Goal: Task Accomplishment & Management: Complete application form

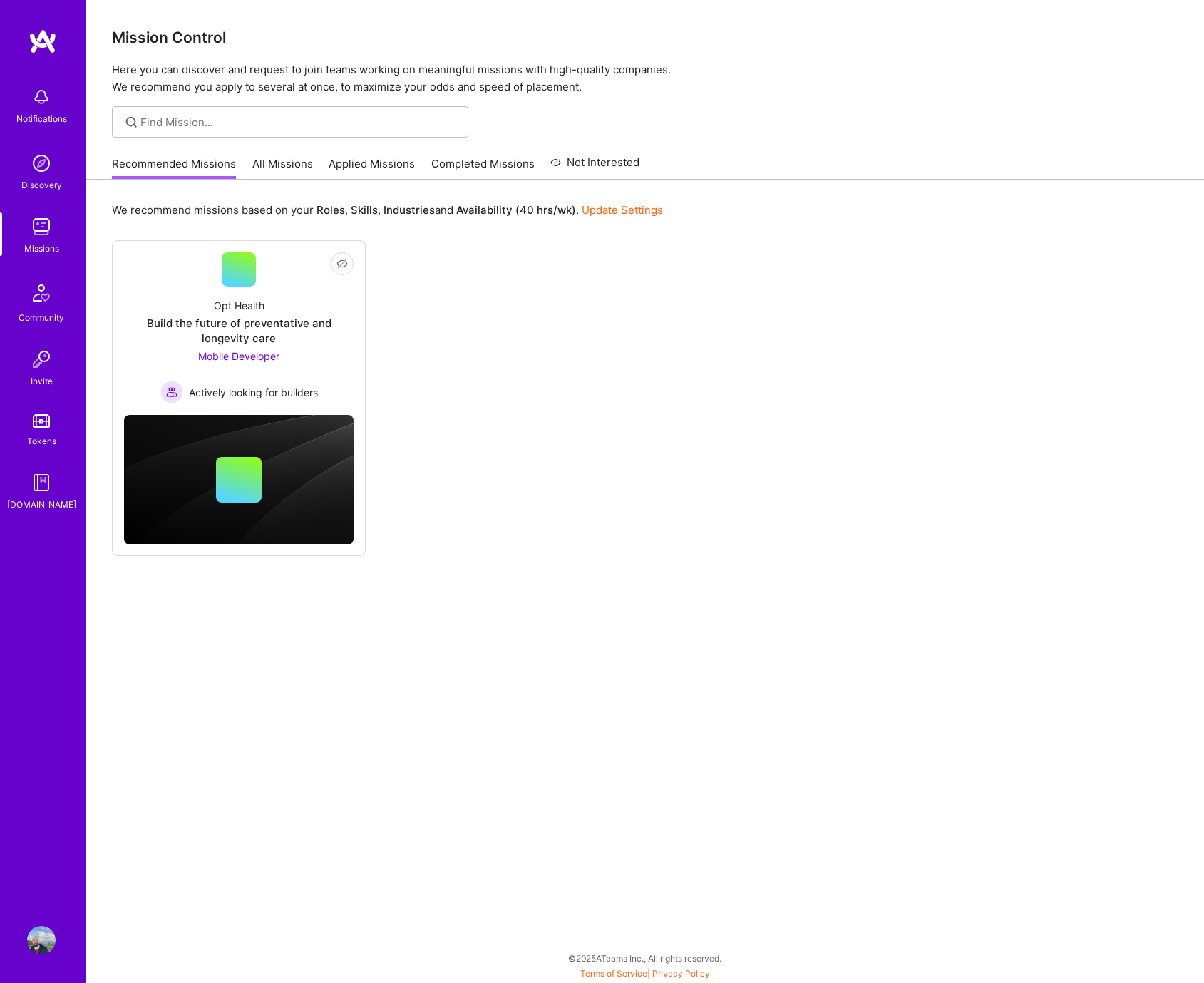
click at [875, 526] on div "Not Interested Opt Health Build the future of preventative and longevity care M…" at bounding box center [645, 398] width 1067 height 316
click at [166, 368] on div "Mobile Developer Actively looking for builders" at bounding box center [239, 376] width 158 height 55
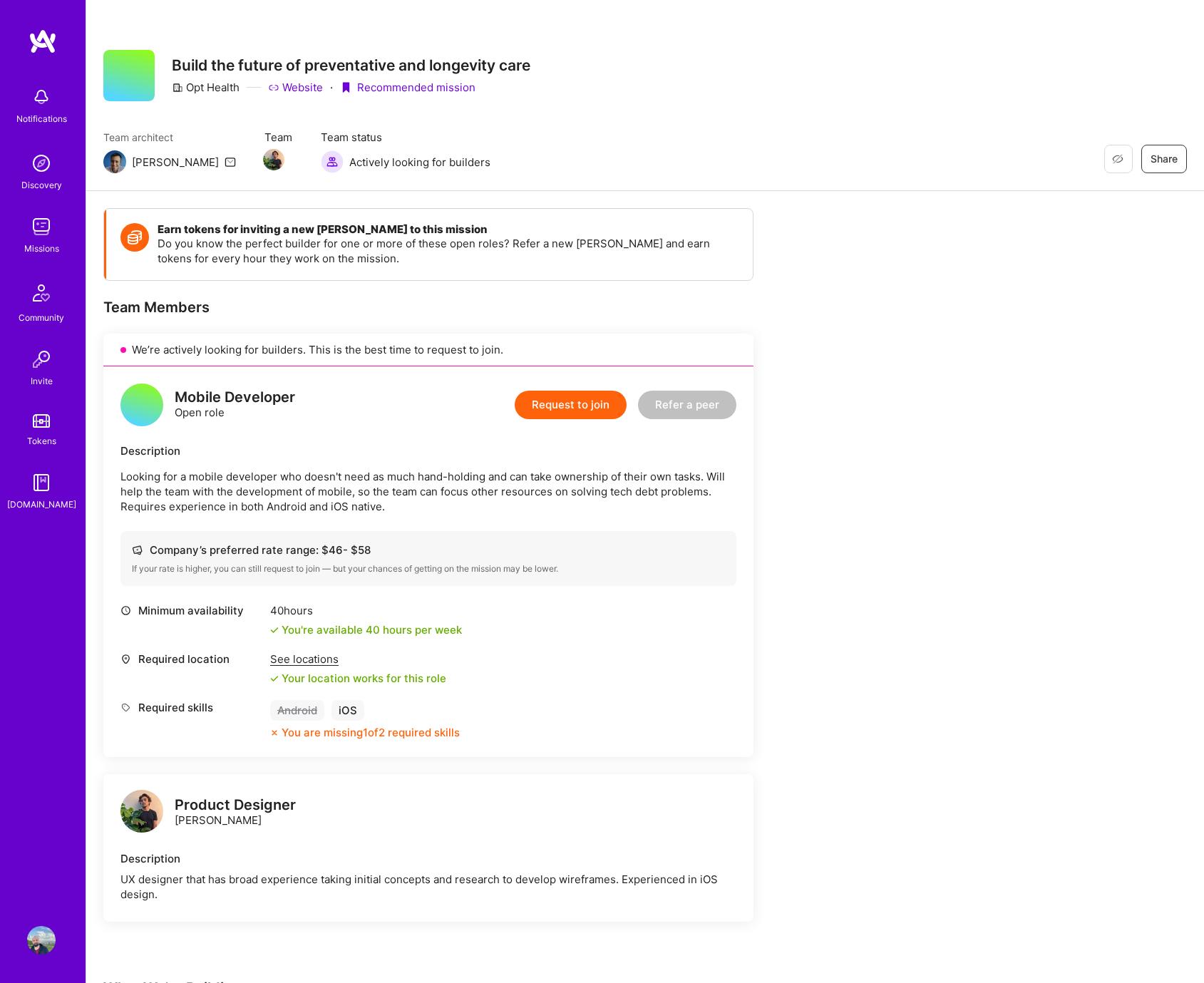
click at [622, 413] on button "Request to join" at bounding box center [570, 405] width 112 height 28
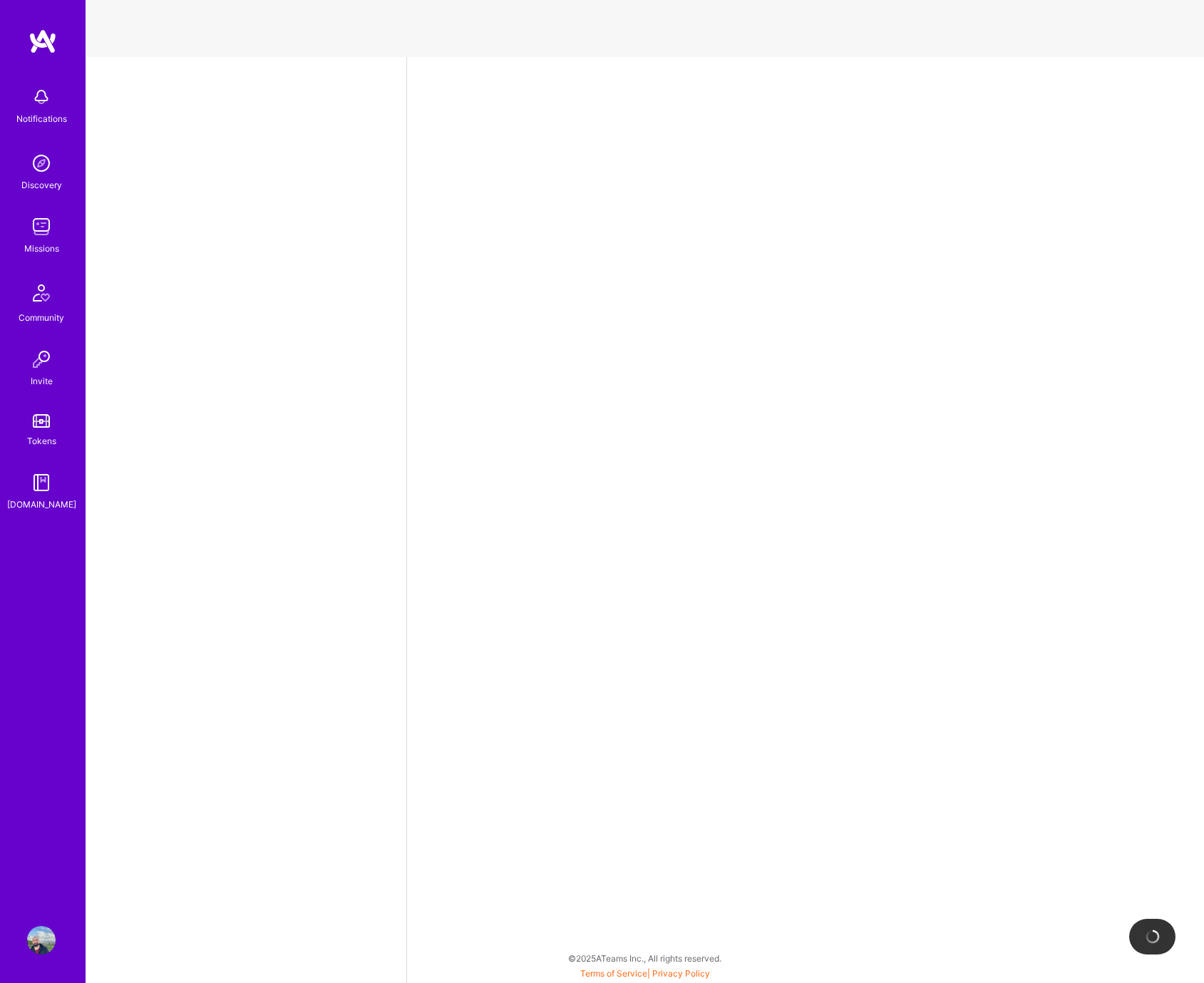
select select "UY"
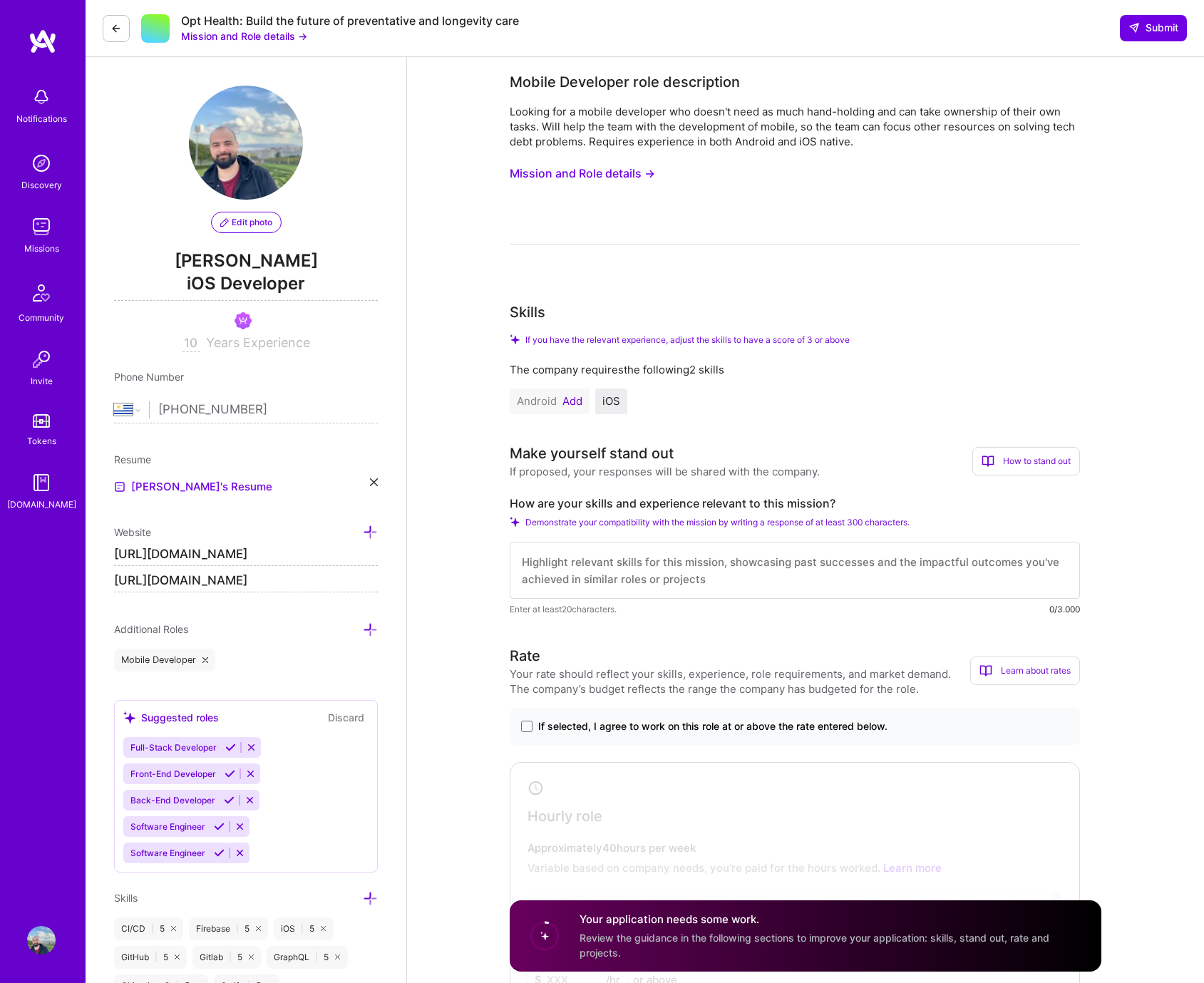
click at [681, 576] on textarea at bounding box center [795, 570] width 571 height 57
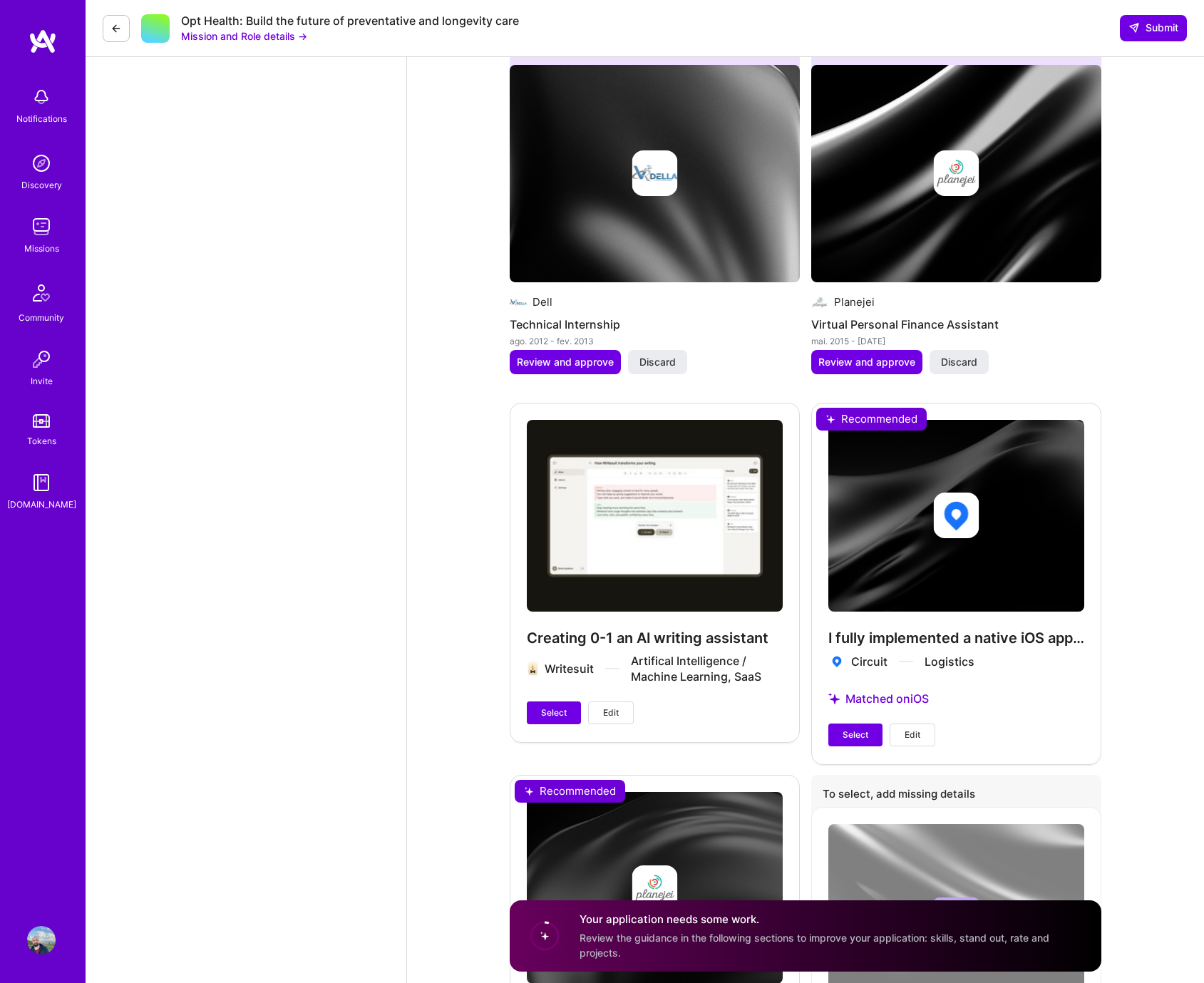
scroll to position [2992, 0]
